Goal: Information Seeking & Learning: Learn about a topic

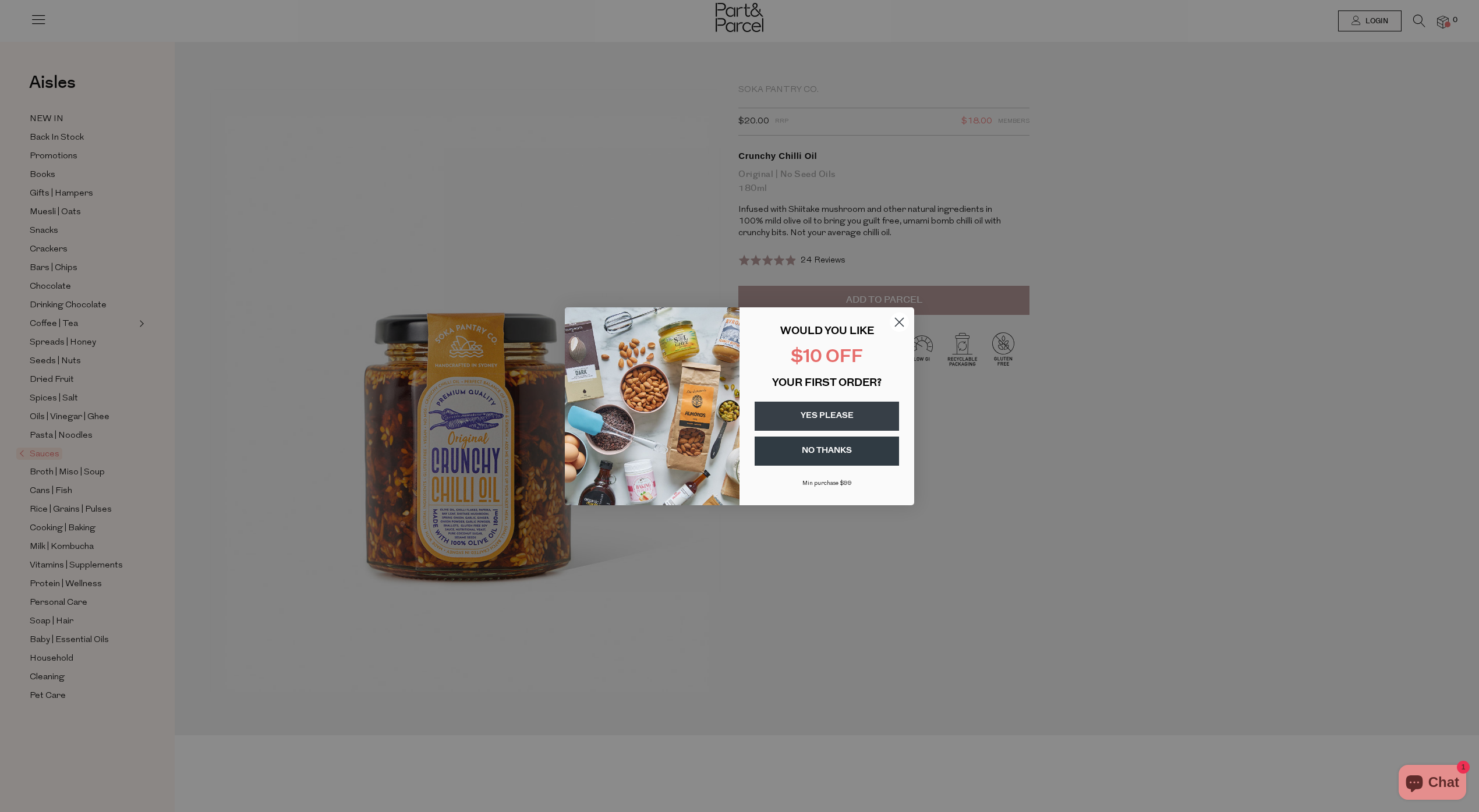
click at [897, 324] on icon "Close dialog" at bounding box center [899, 321] width 8 height 8
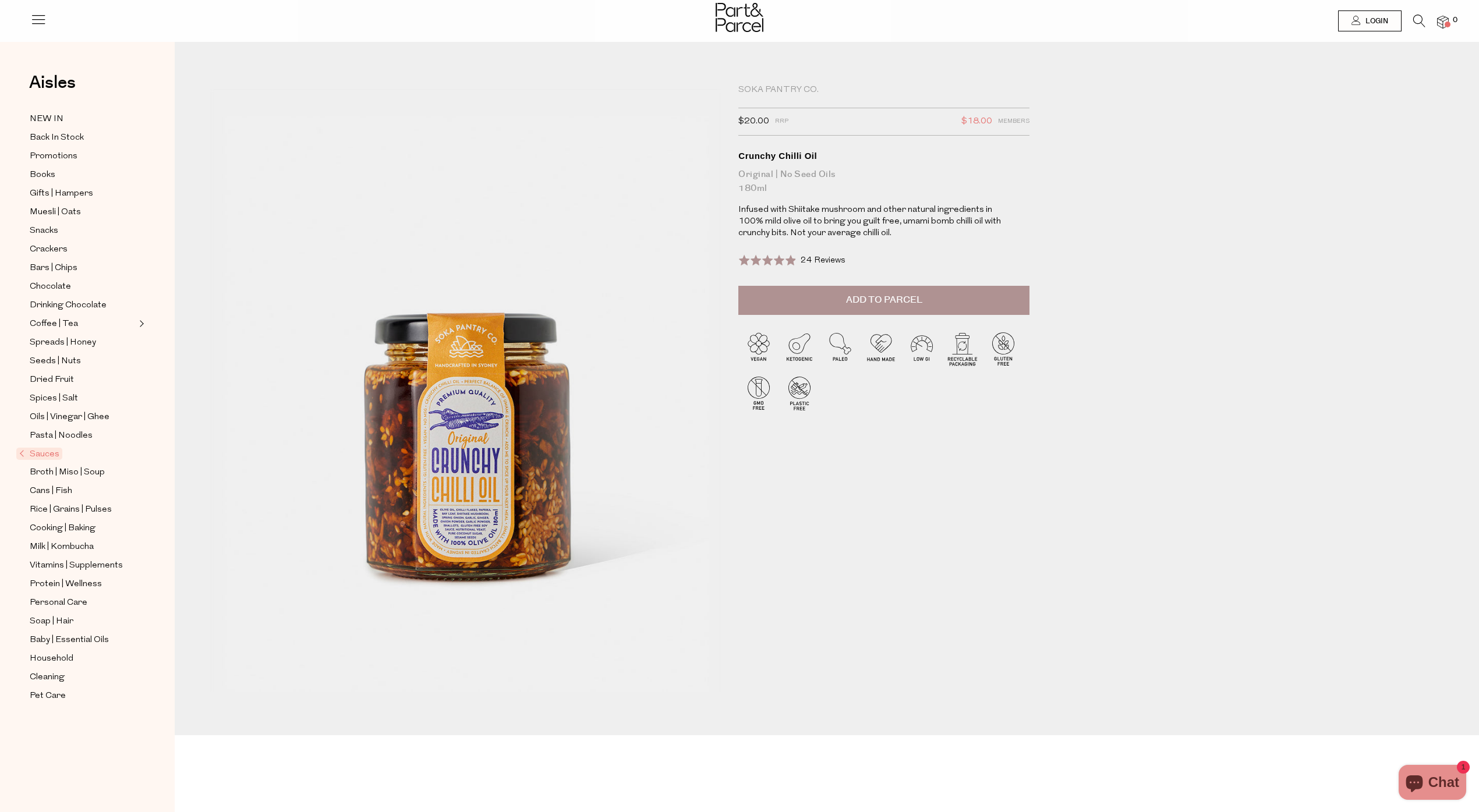
click at [150, 321] on div "Aisles Clear NEW IN Back In Stock Promotions Books Gifts | Hampers Muesli | Oat…" at bounding box center [87, 399] width 175 height 680
click at [142, 321] on span "Expand/Collapse Coffee | Tea" at bounding box center [140, 320] width 8 height 8
click at [46, 22] on icon at bounding box center [38, 19] width 16 height 16
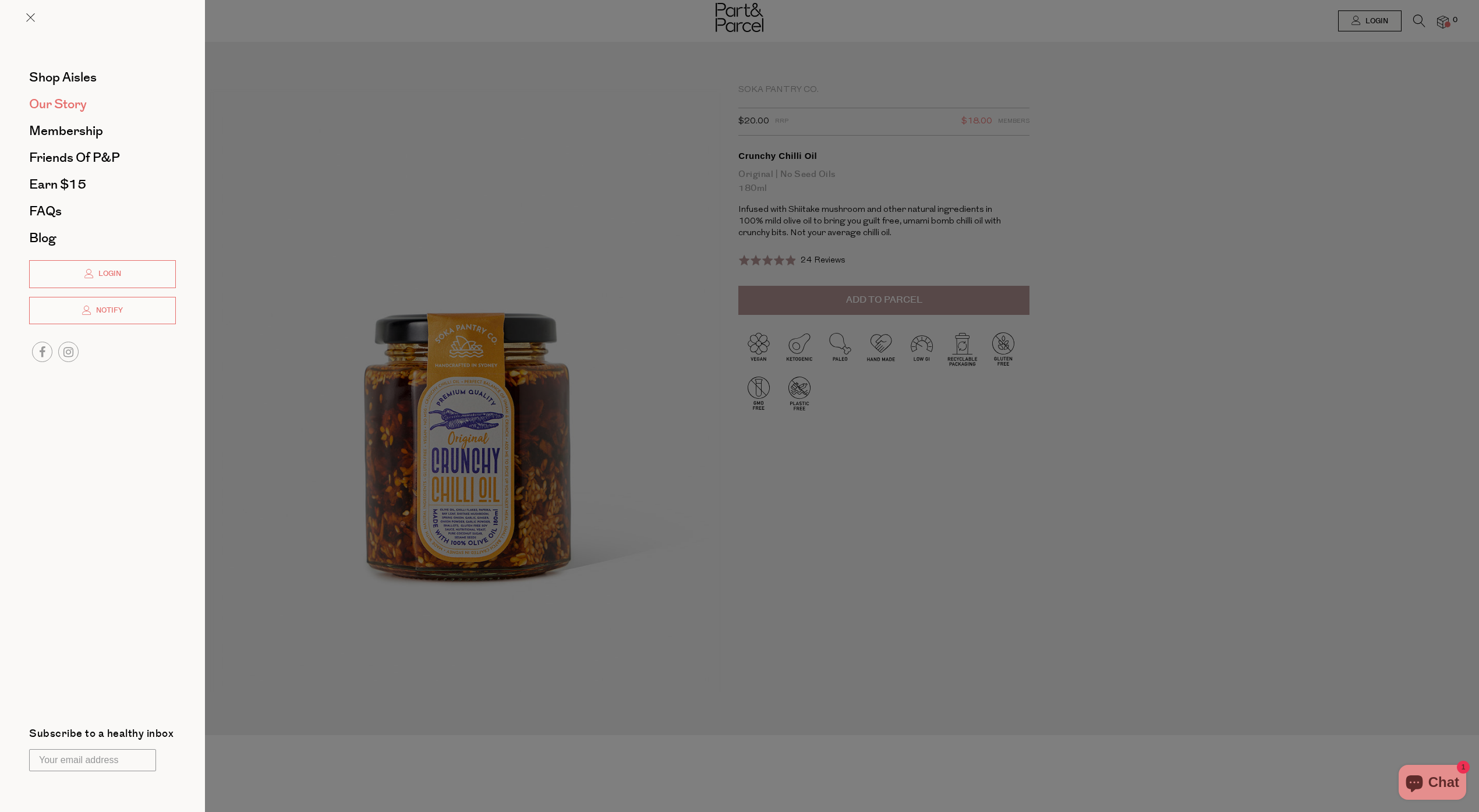
click at [68, 102] on span "Our Story" at bounding box center [58, 104] width 58 height 19
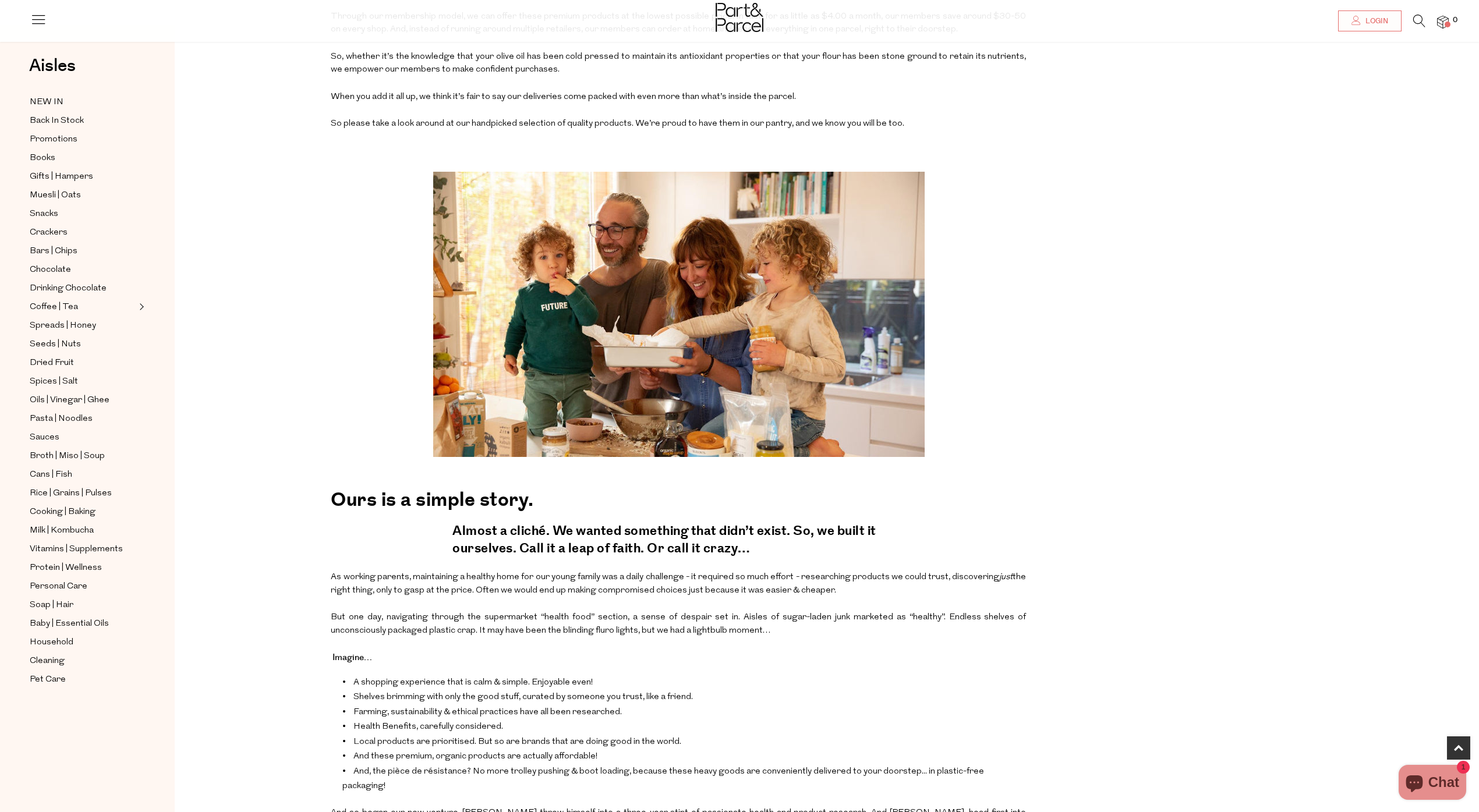
scroll to position [625, 0]
click at [957, 369] on p at bounding box center [678, 314] width 695 height 294
